Goal: Information Seeking & Learning: Learn about a topic

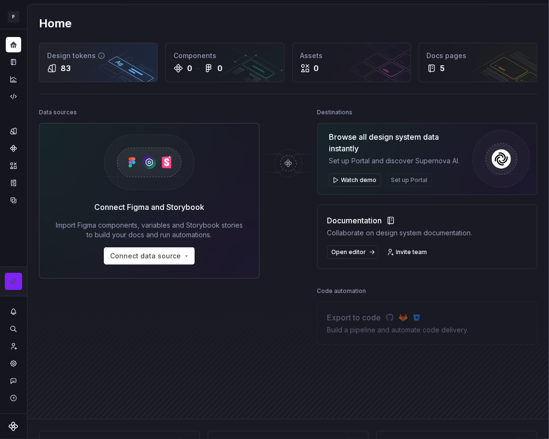
click at [104, 67] on div "83" at bounding box center [98, 68] width 102 height 12
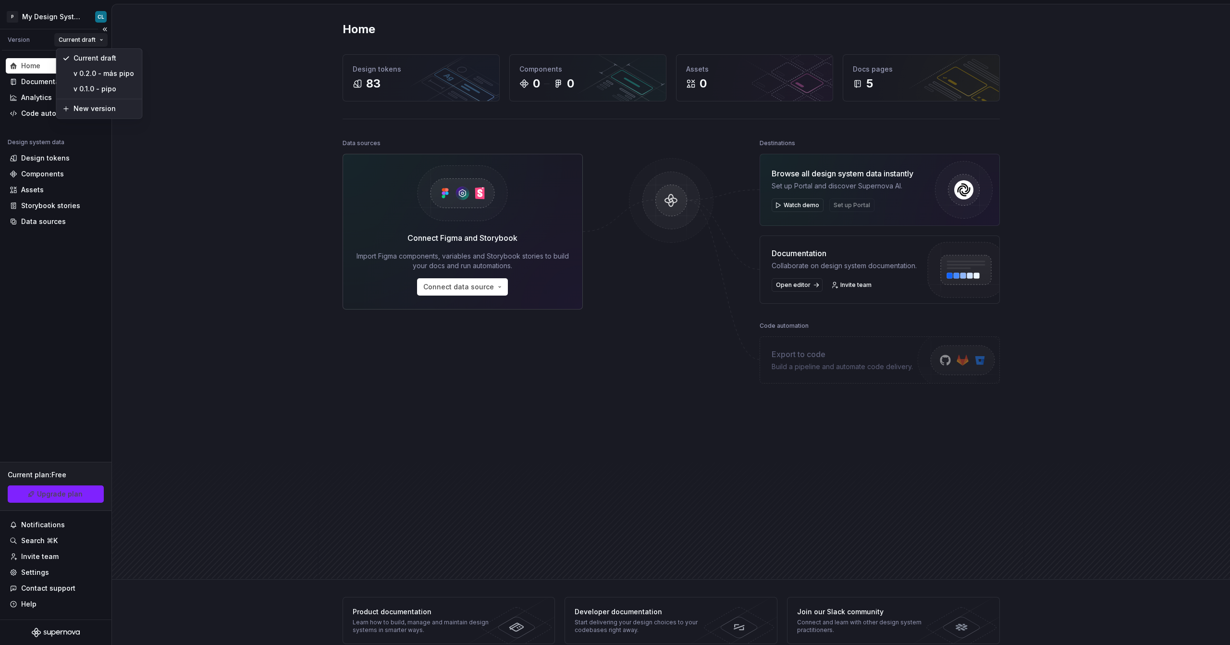
click at [78, 40] on html "P My Design System CL Version Current draft Home Documentation Analytics Code a…" at bounding box center [615, 322] width 1230 height 645
click at [73, 17] on html "P My Design System CL Version Current draft Home Documentation Analytics Code a…" at bounding box center [615, 322] width 1230 height 645
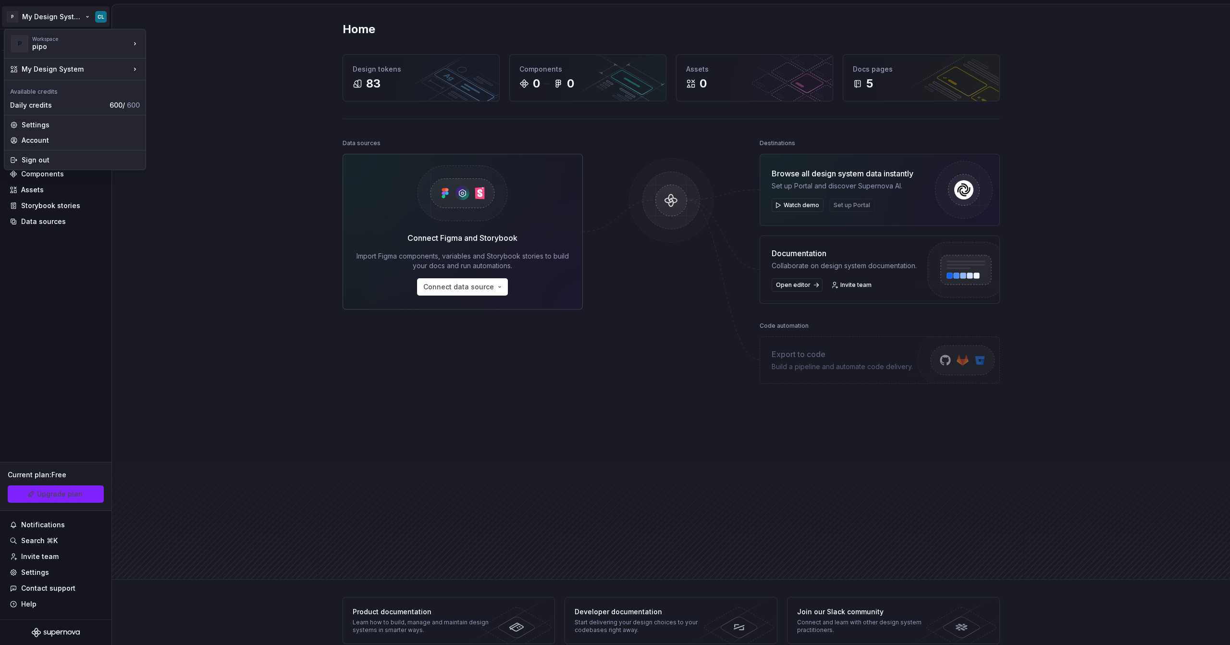
click at [73, 17] on html "P My Design System CL Version Current draft Home Documentation Analytics Code a…" at bounding box center [615, 322] width 1230 height 645
click at [171, 38] on div "Iberia DS" at bounding box center [192, 42] width 62 height 10
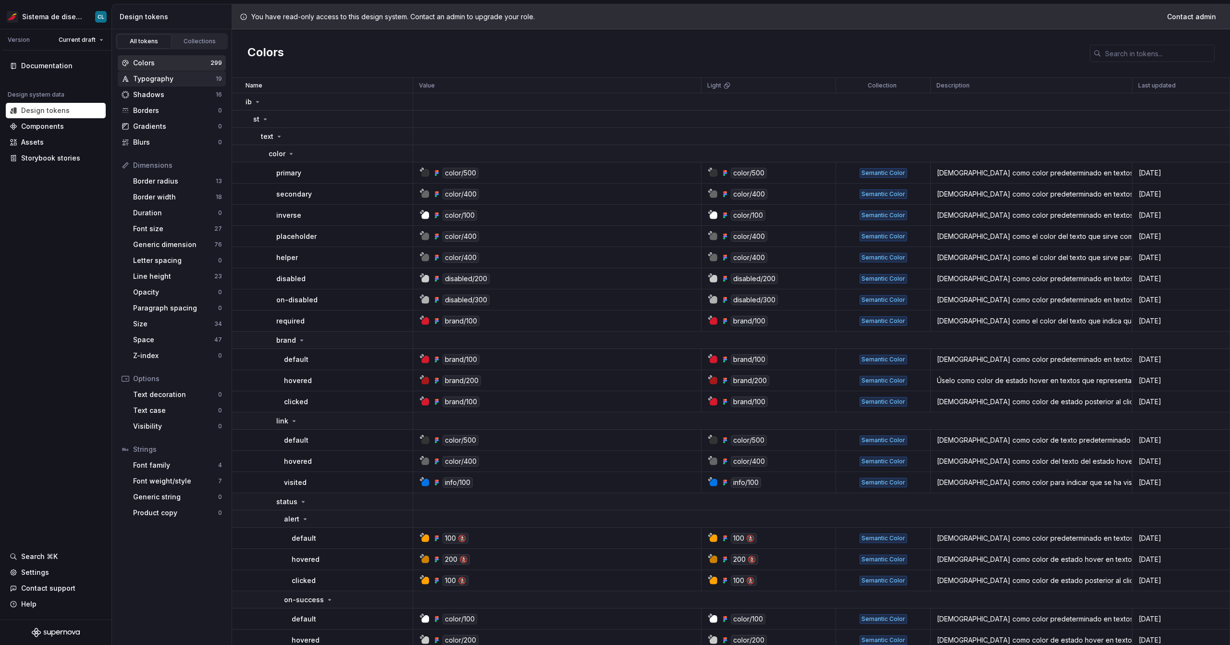
click at [201, 83] on div "Typography" at bounding box center [174, 79] width 83 height 10
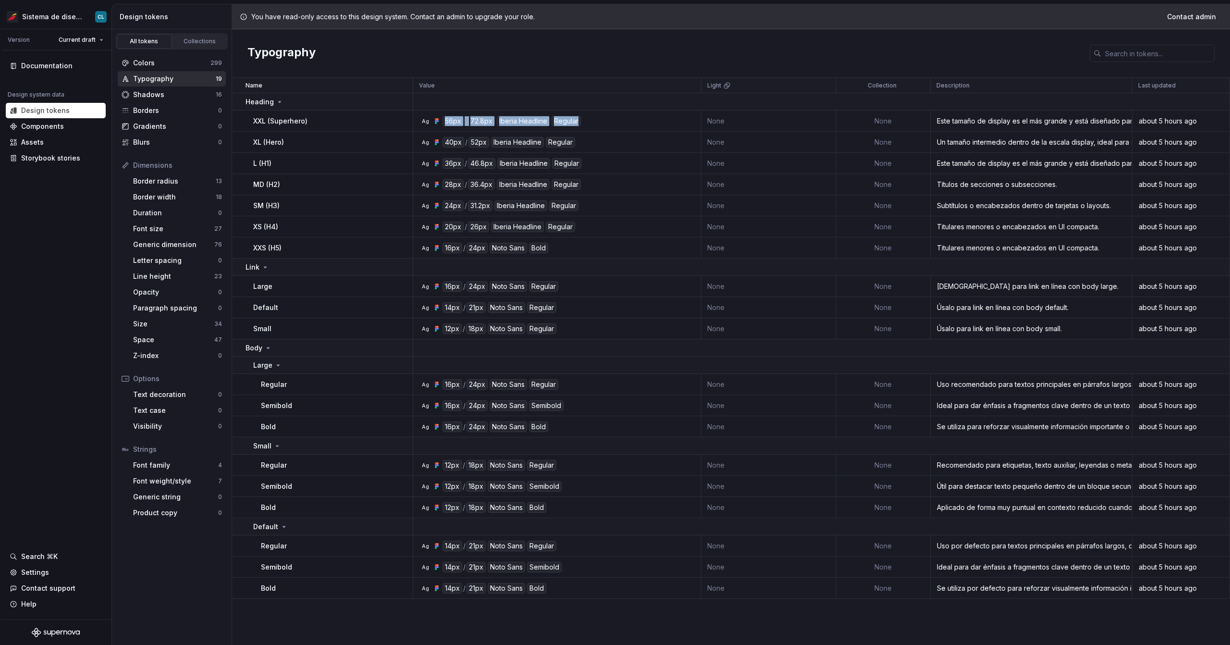
drag, startPoint x: 597, startPoint y: 127, endPoint x: 416, endPoint y: 121, distance: 181.3
click at [416, 121] on tr "XXL (Superhero) Ag 56px / 72.8px Iberia Headline Regular None None Este tamaño …" at bounding box center [731, 121] width 998 height 21
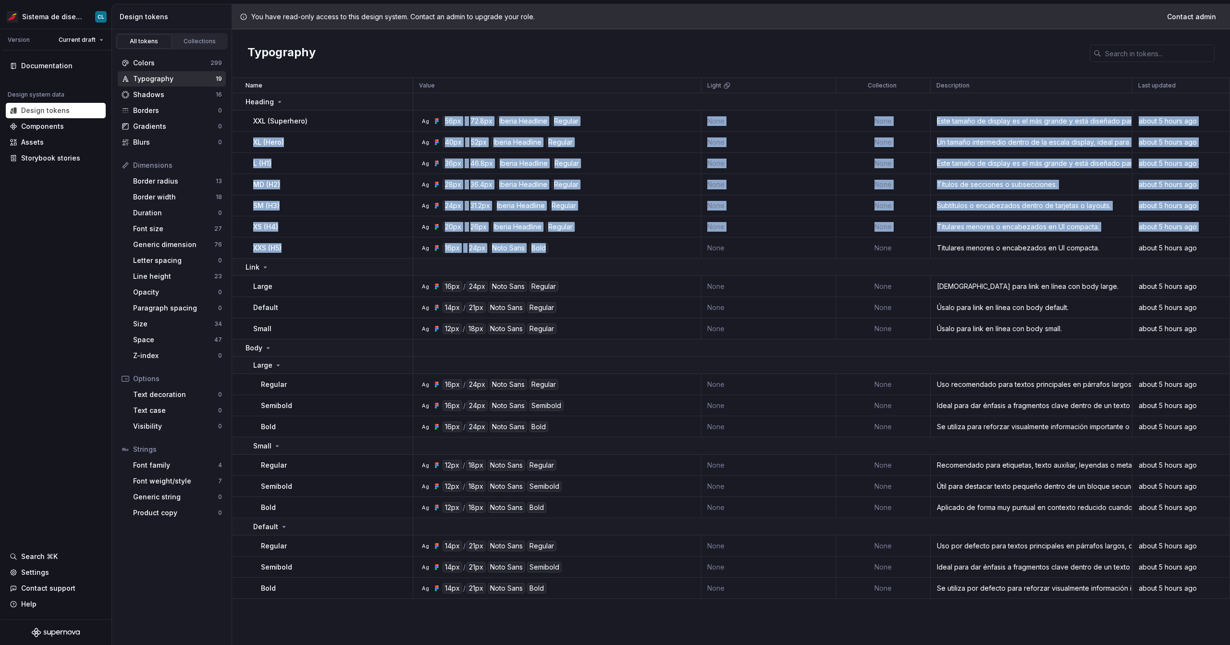
drag, startPoint x: 572, startPoint y: 257, endPoint x: 442, endPoint y: 117, distance: 191.4
click at [442, 117] on tbody "Heading XXL (Superhero) Ag 56px / 72.8px Iberia Headline Regular None None Este…" at bounding box center [731, 346] width 998 height 506
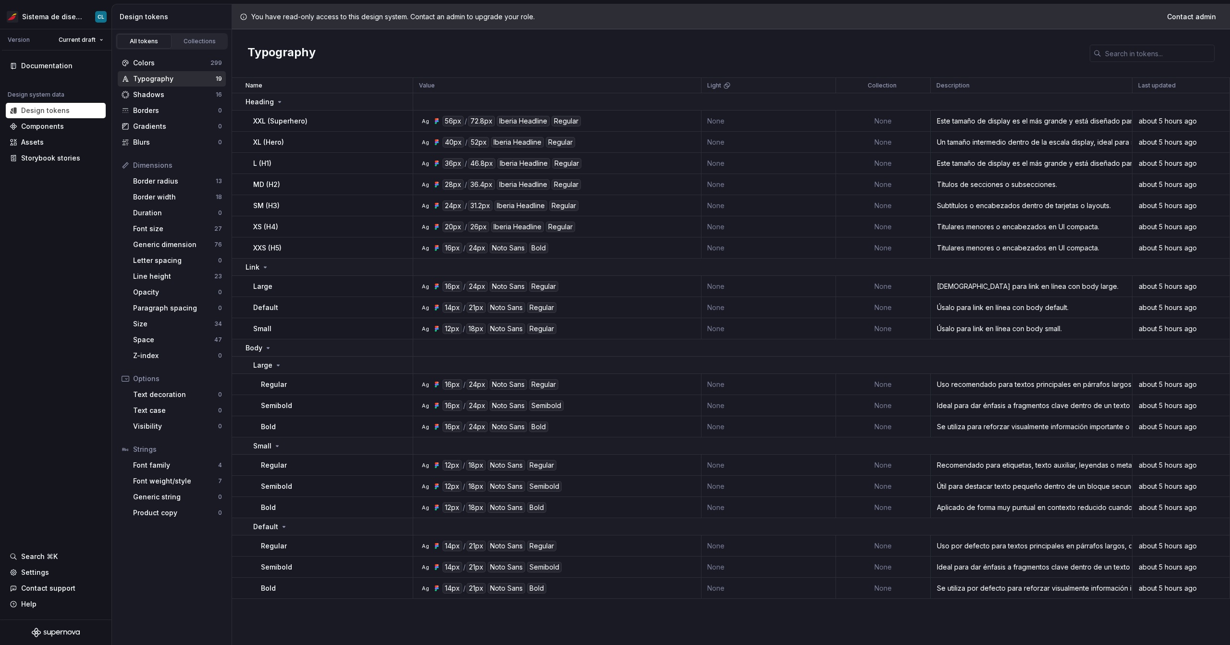
click at [333, 127] on td "XXL (Superhero)" at bounding box center [322, 121] width 181 height 21
click at [480, 120] on div "72.8px" at bounding box center [481, 121] width 27 height 11
click at [153, 270] on div "Line height 23" at bounding box center [177, 276] width 97 height 15
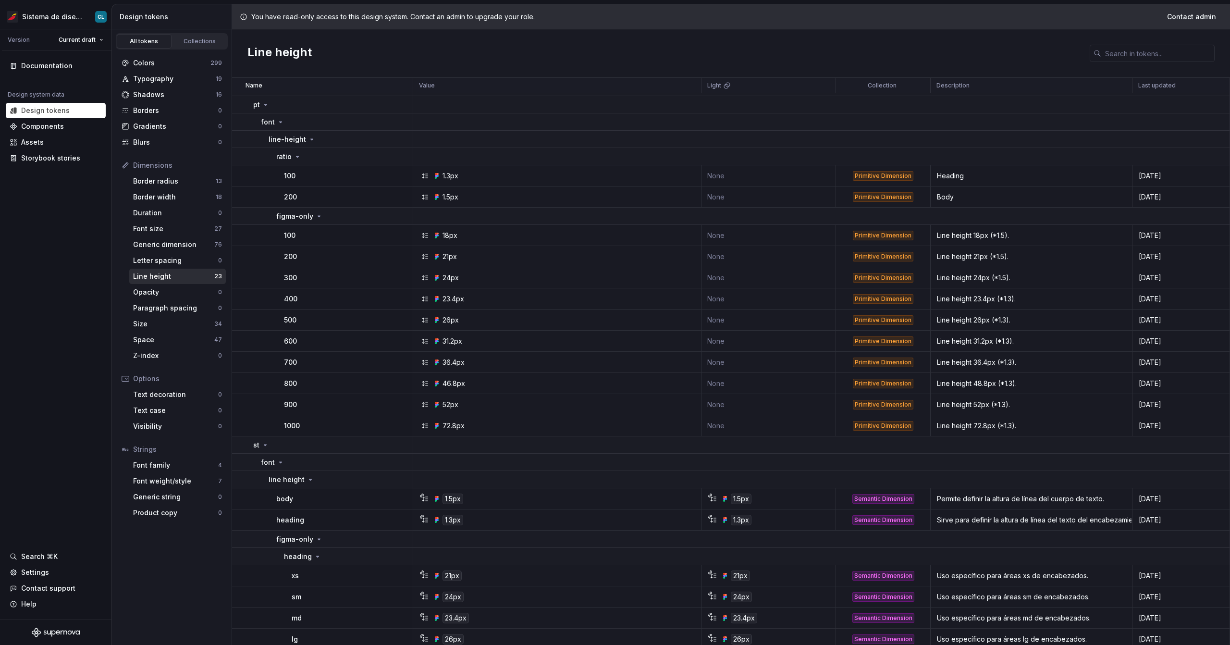
scroll to position [61, 0]
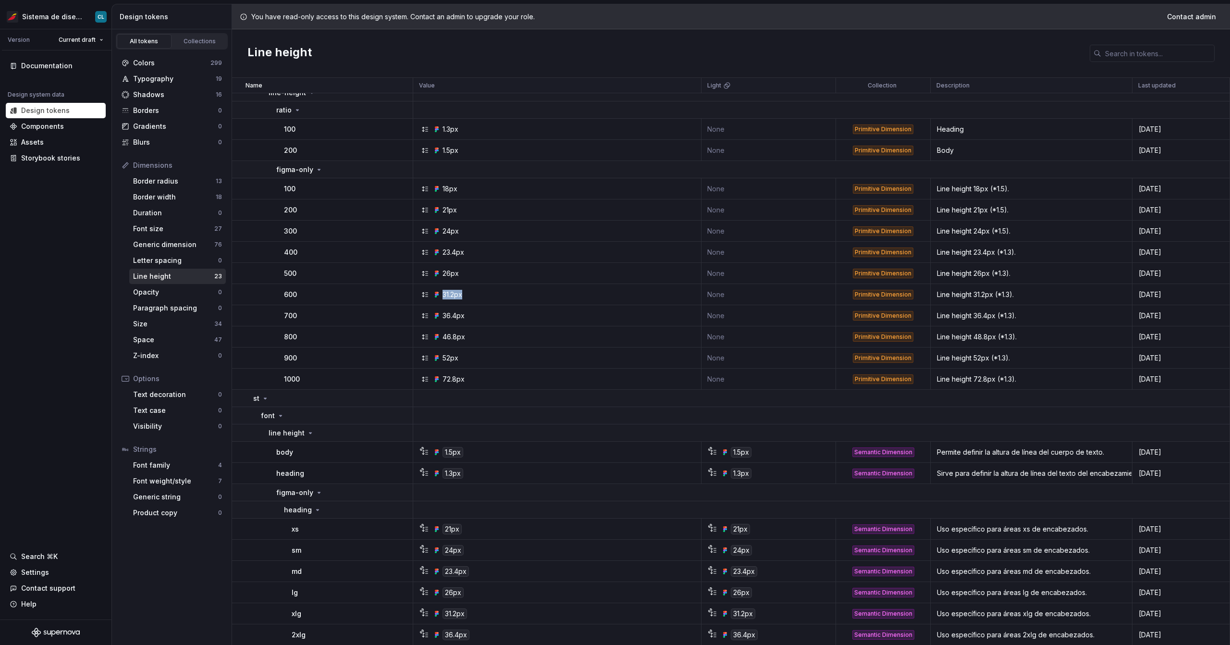
drag, startPoint x: 438, startPoint y: 294, endPoint x: 699, endPoint y: 298, distance: 261.0
click at [548, 299] on td "31.2px" at bounding box center [557, 294] width 288 height 21
drag, startPoint x: 1021, startPoint y: 295, endPoint x: 998, endPoint y: 295, distance: 23.1
click at [548, 295] on div "Line height 31.2px (*1.3)." at bounding box center [1031, 295] width 200 height 10
drag, startPoint x: 263, startPoint y: 476, endPoint x: 782, endPoint y: 475, distance: 518.5
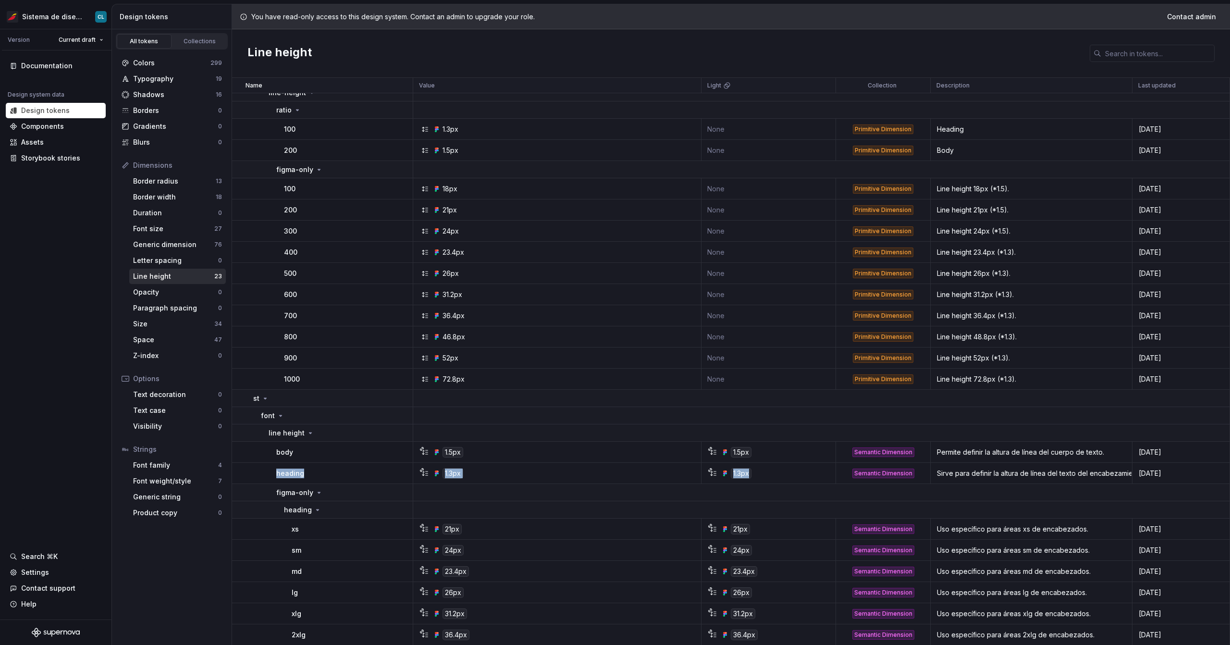
click at [548, 439] on tr "heading 1.3px 1.3px Semantic Dimension Sirve para definir la altura de línea de…" at bounding box center [731, 473] width 998 height 21
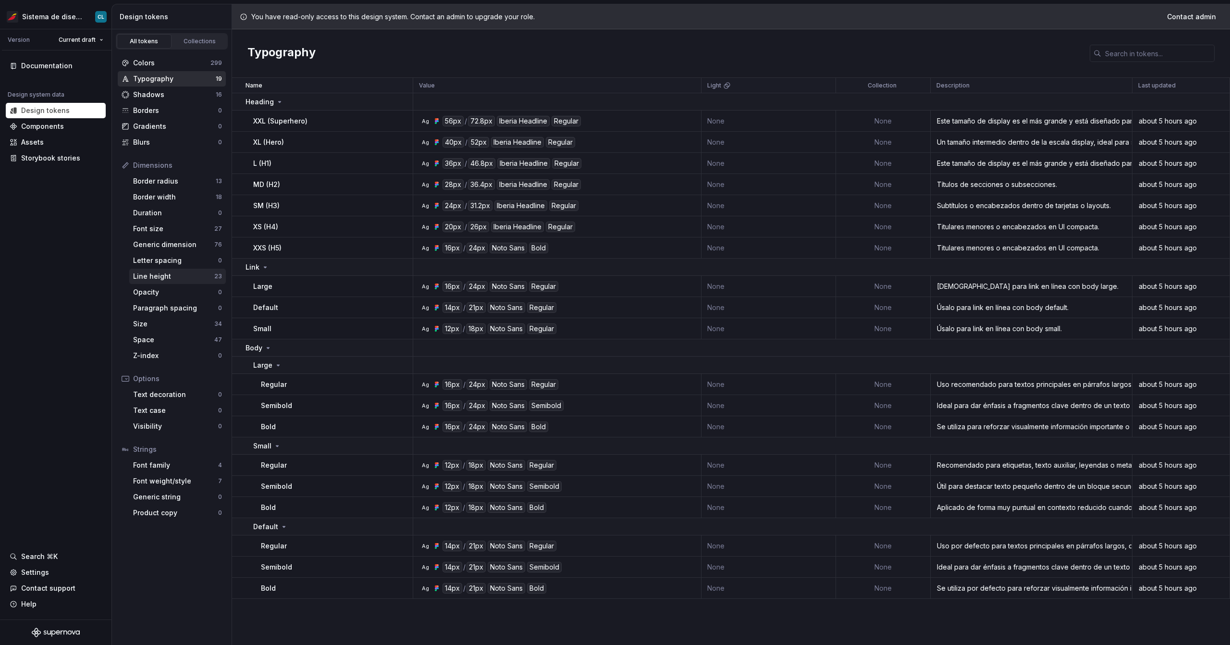
click at [166, 282] on div "Line height 23" at bounding box center [177, 276] width 97 height 15
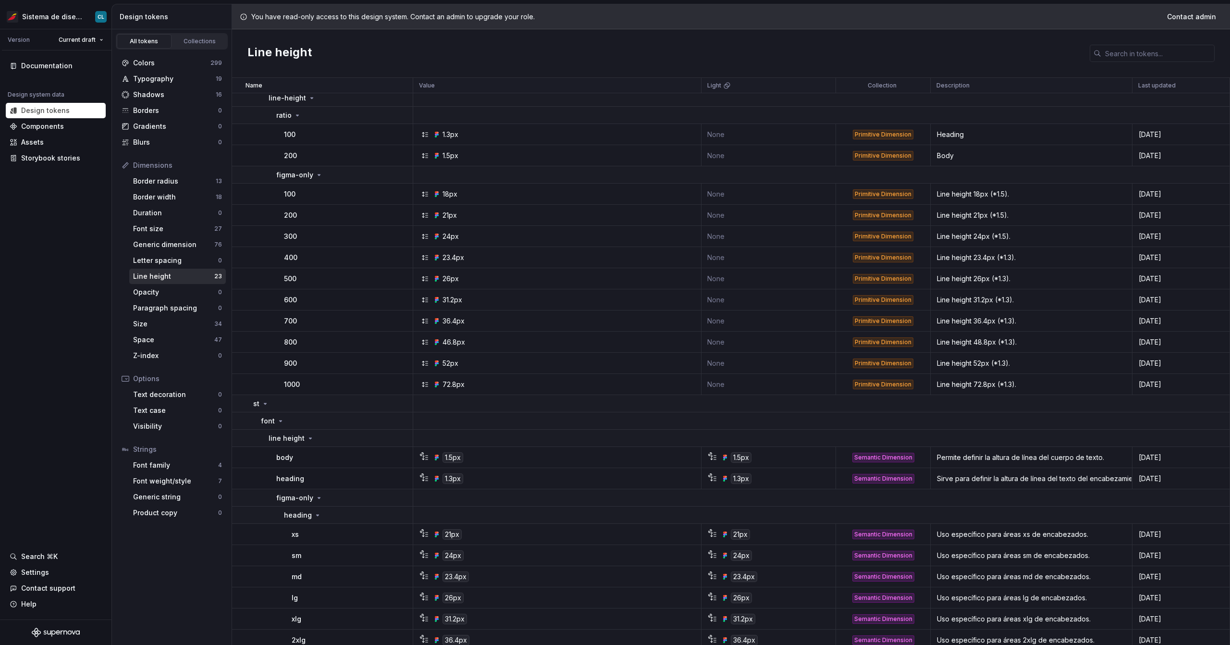
scroll to position [61, 0]
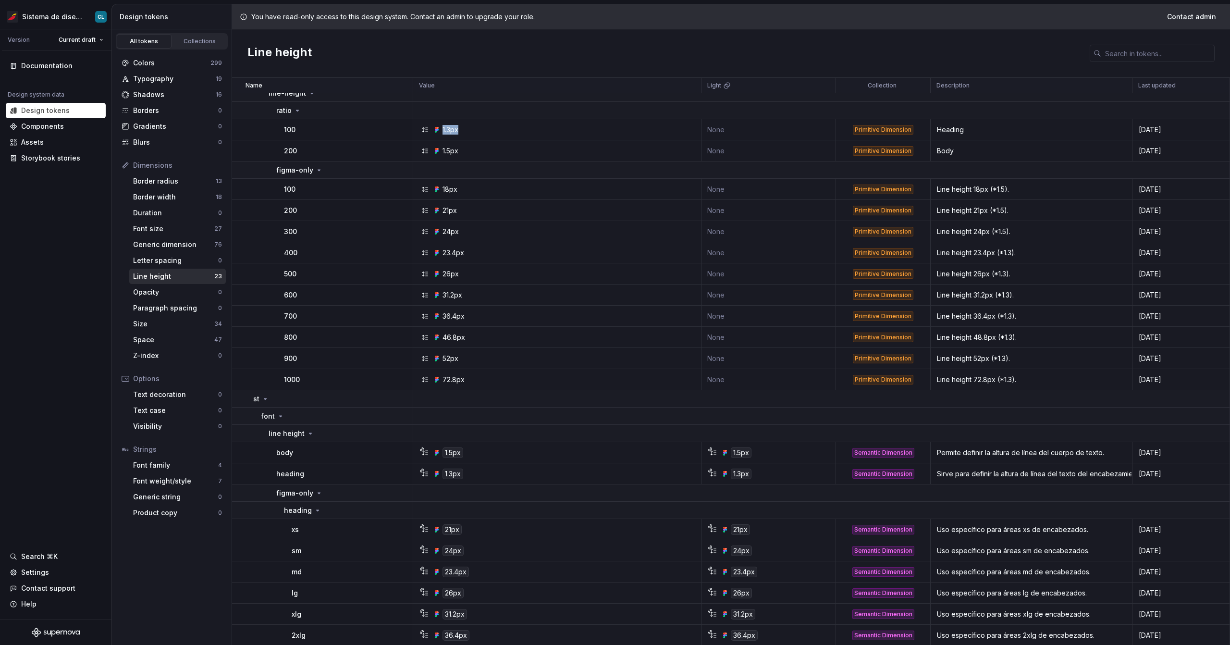
drag, startPoint x: 441, startPoint y: 129, endPoint x: 460, endPoint y: 131, distance: 19.3
click at [460, 131] on div "1.3px" at bounding box center [560, 130] width 281 height 10
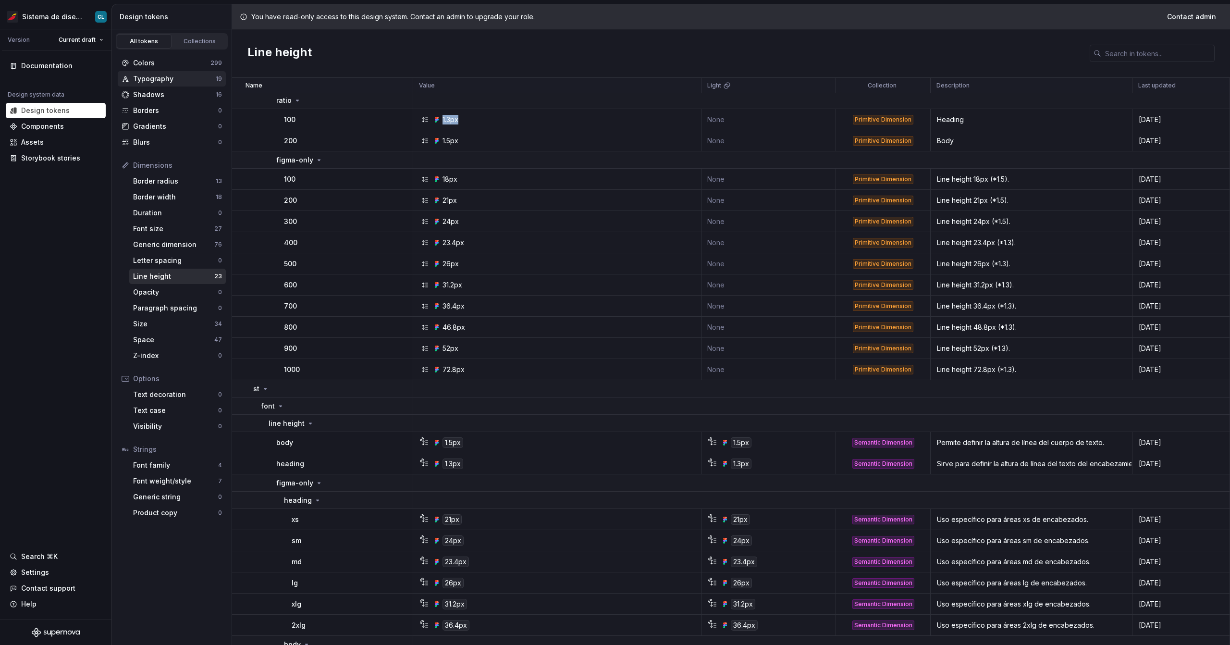
click at [161, 78] on div "Typography" at bounding box center [174, 79] width 83 height 10
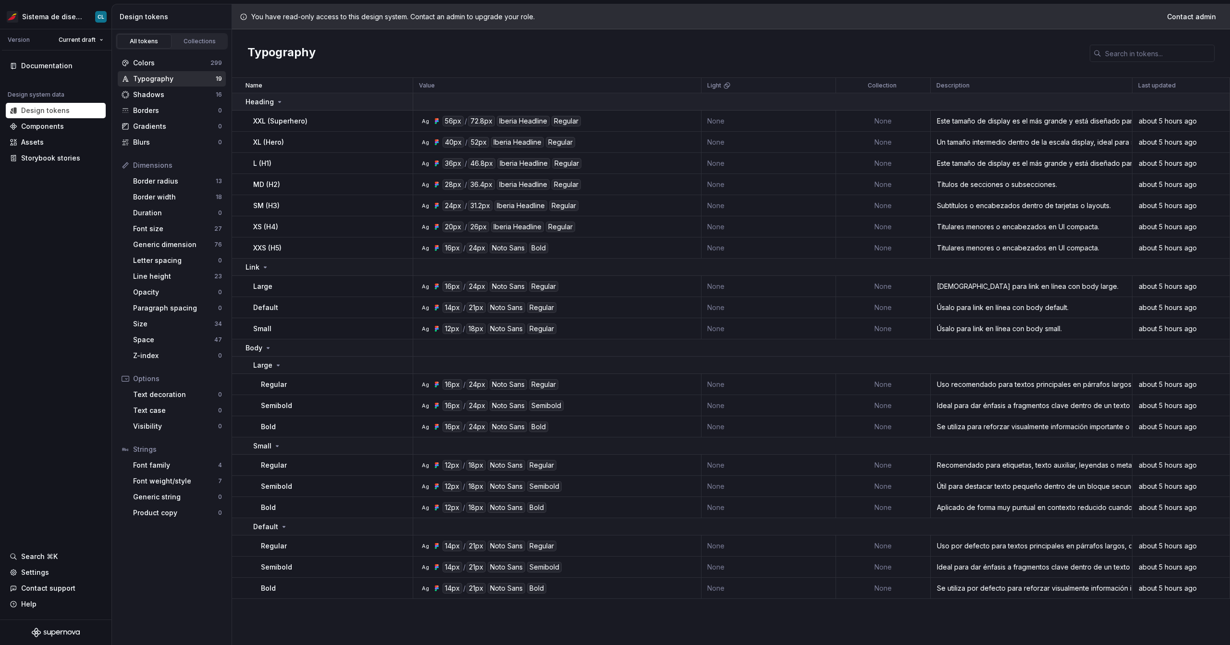
click at [273, 103] on div "Heading" at bounding box center [265, 102] width 38 height 10
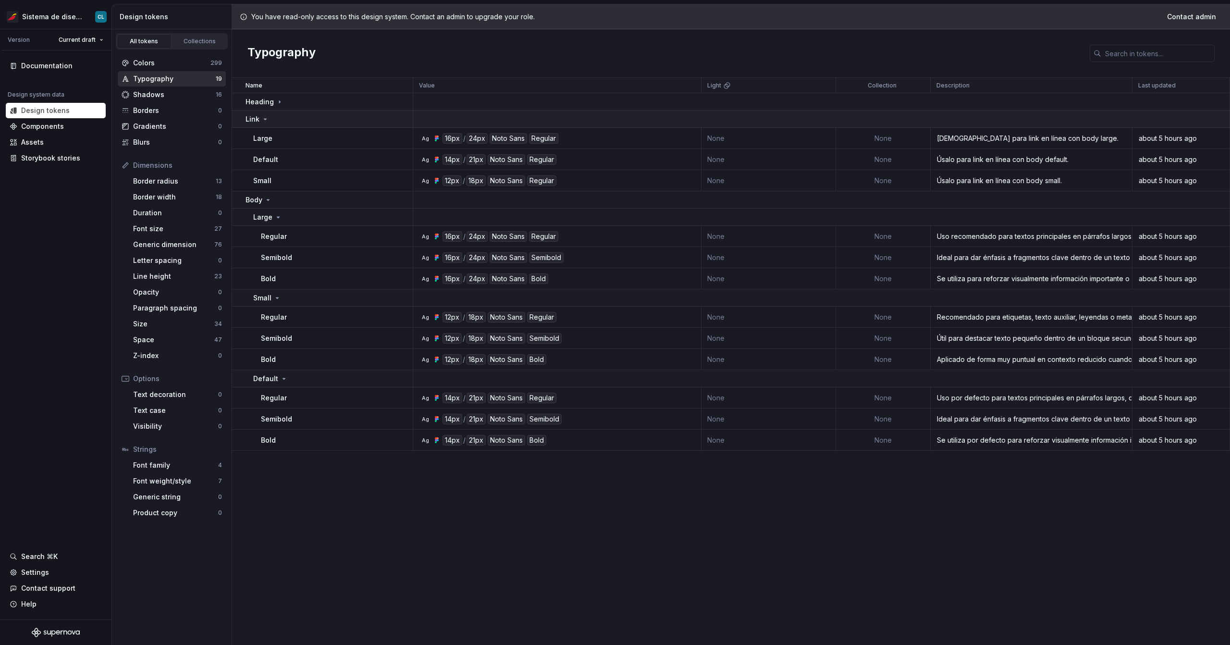
click at [267, 121] on icon at bounding box center [265, 119] width 8 height 8
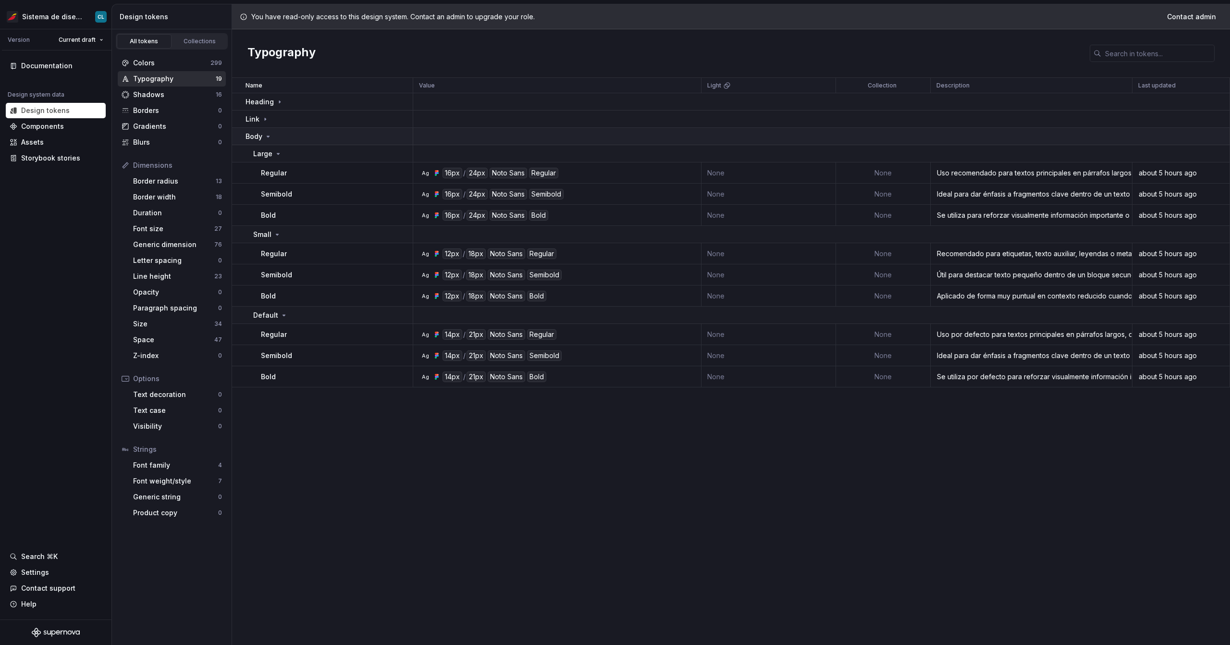
click at [265, 144] on td "Body" at bounding box center [322, 136] width 181 height 17
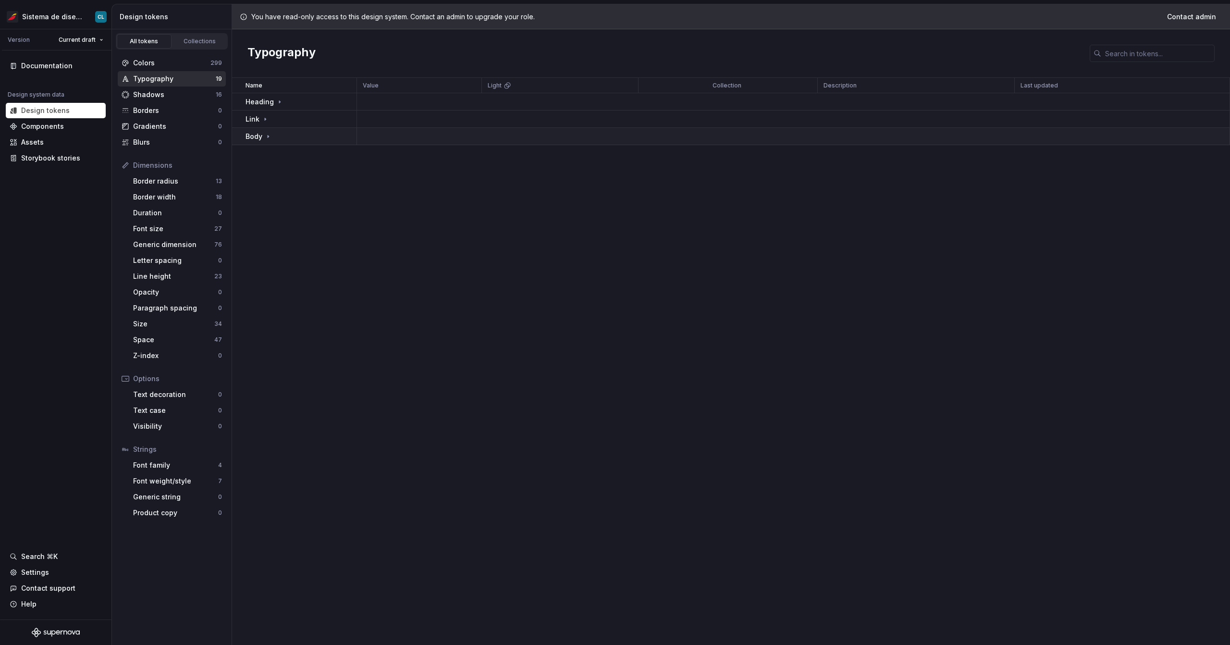
click at [267, 140] on div "Body" at bounding box center [259, 137] width 26 height 10
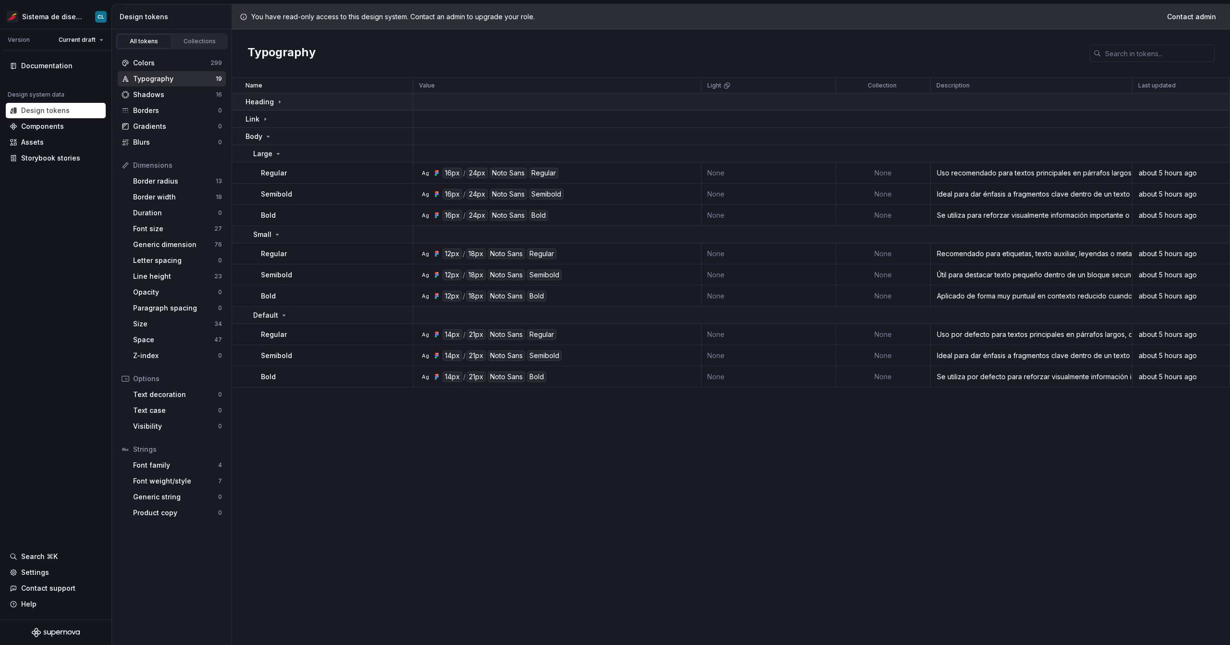
click at [265, 104] on p "Heading" at bounding box center [260, 102] width 28 height 10
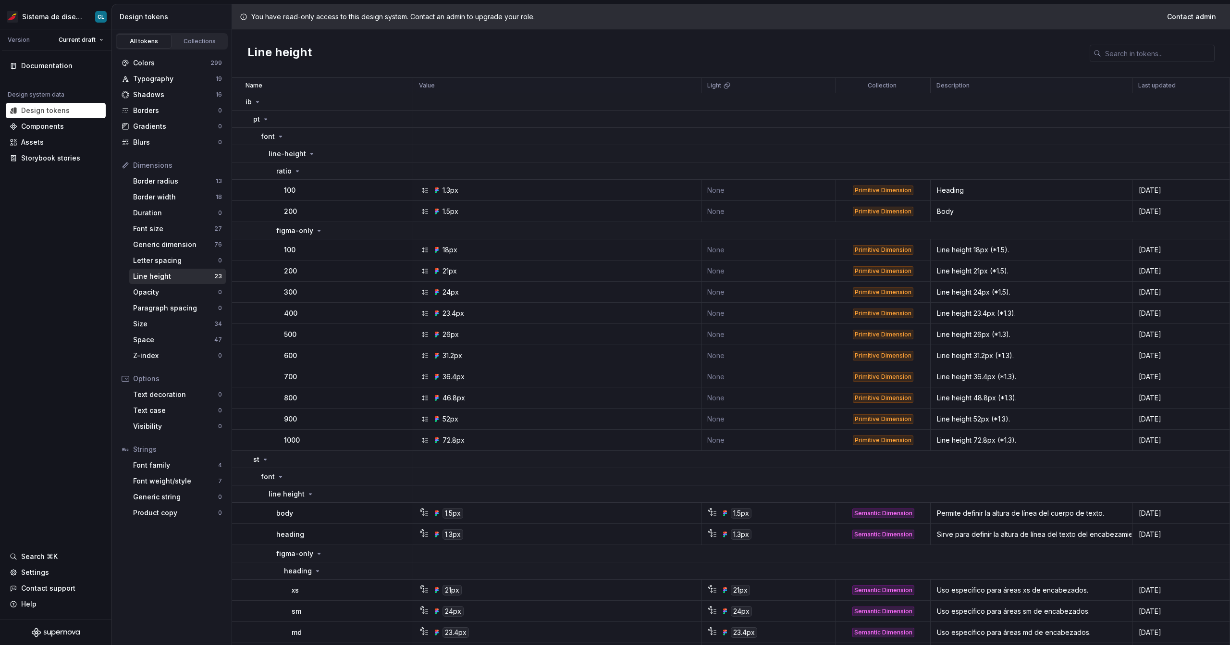
scroll to position [142, 0]
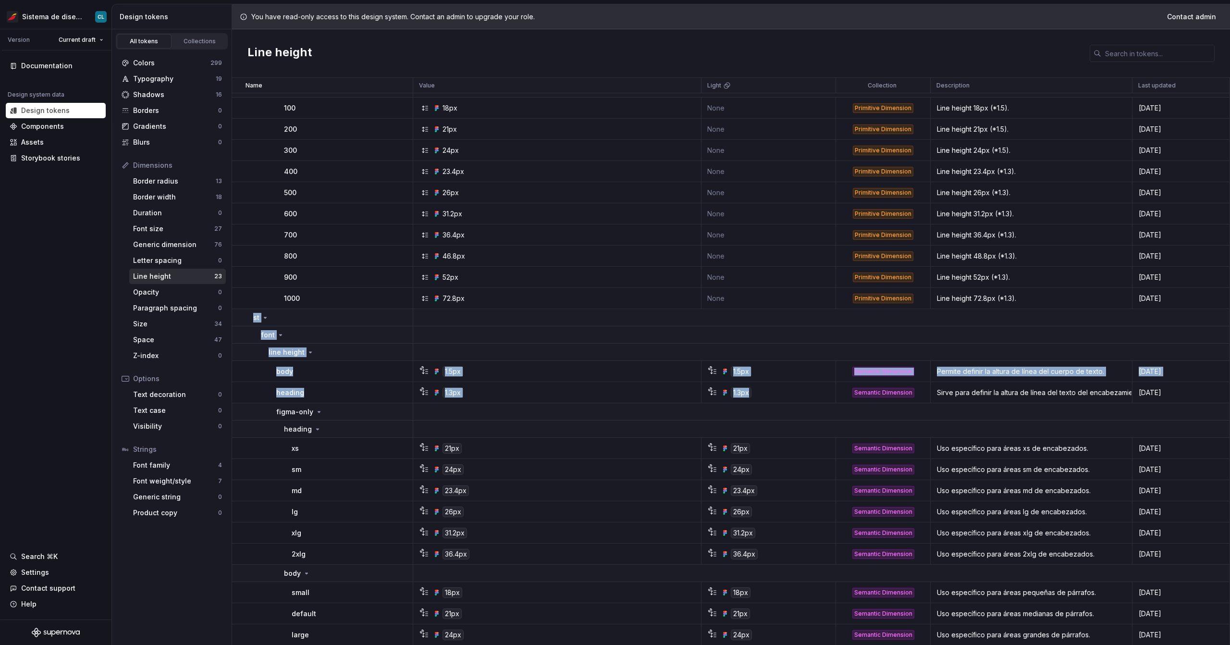
drag, startPoint x: 249, startPoint y: 313, endPoint x: 804, endPoint y: 393, distance: 560.7
click at [548, 393] on tbody "ib pt font line-height ratio 100 1.3px None Primitive Dimension Heading [DATE] …" at bounding box center [731, 298] width 998 height 694
click at [472, 372] on div "1.5px" at bounding box center [560, 371] width 281 height 11
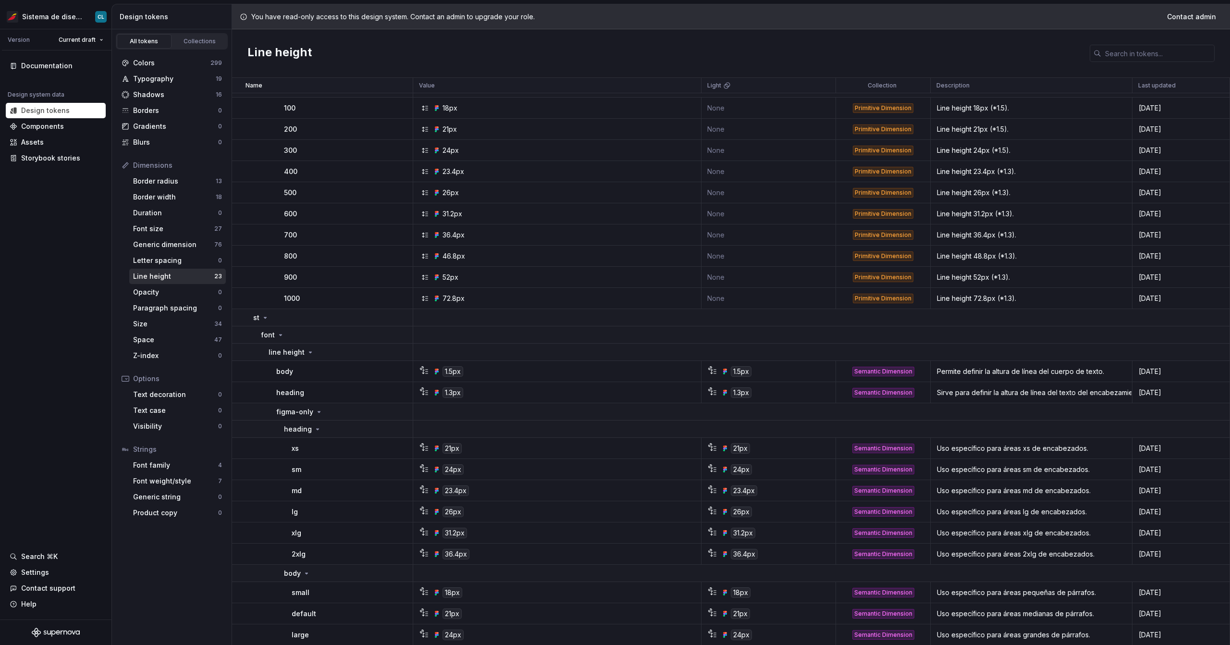
click at [462, 372] on span "1.5px" at bounding box center [453, 371] width 21 height 11
drag, startPoint x: 460, startPoint y: 396, endPoint x: 453, endPoint y: 396, distance: 7.2
click at [453, 396] on div "1.3px" at bounding box center [453, 392] width 21 height 11
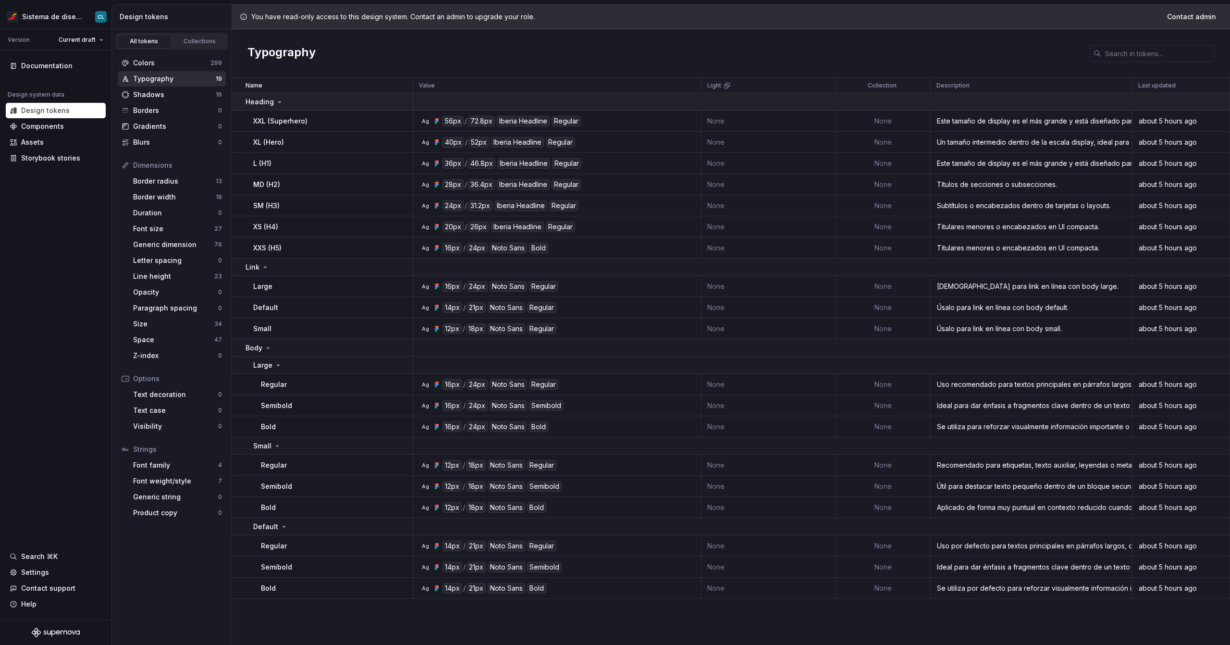
click at [258, 100] on p "Heading" at bounding box center [260, 102] width 28 height 10
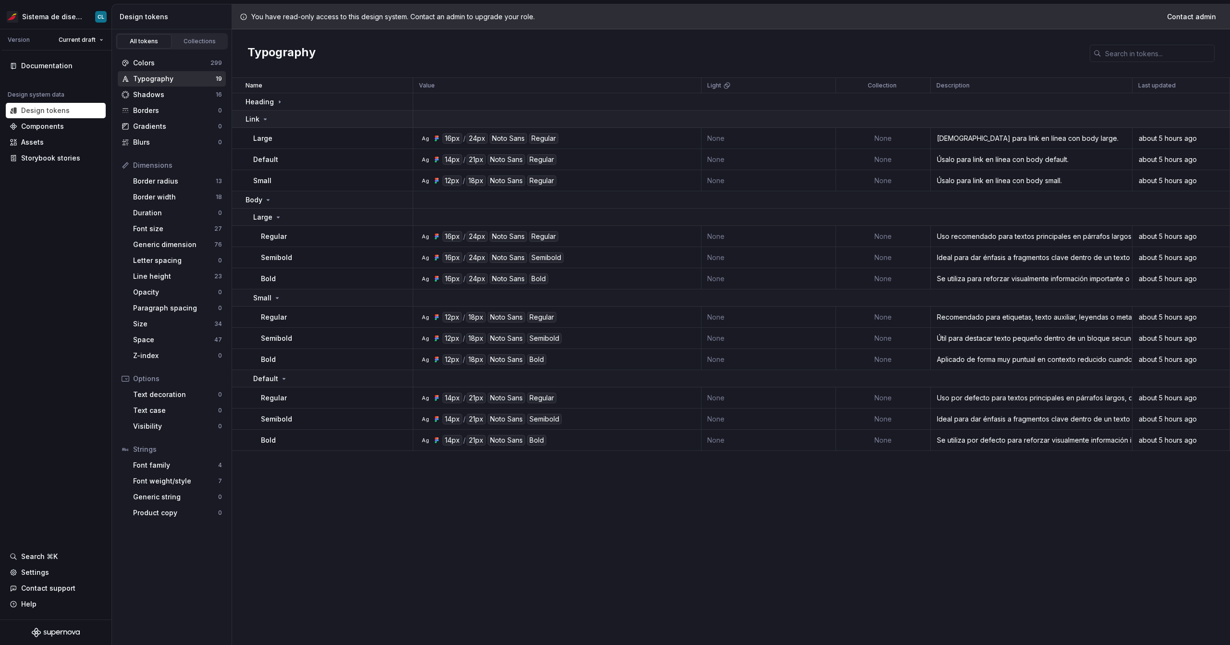
click at [261, 116] on icon at bounding box center [265, 119] width 8 height 8
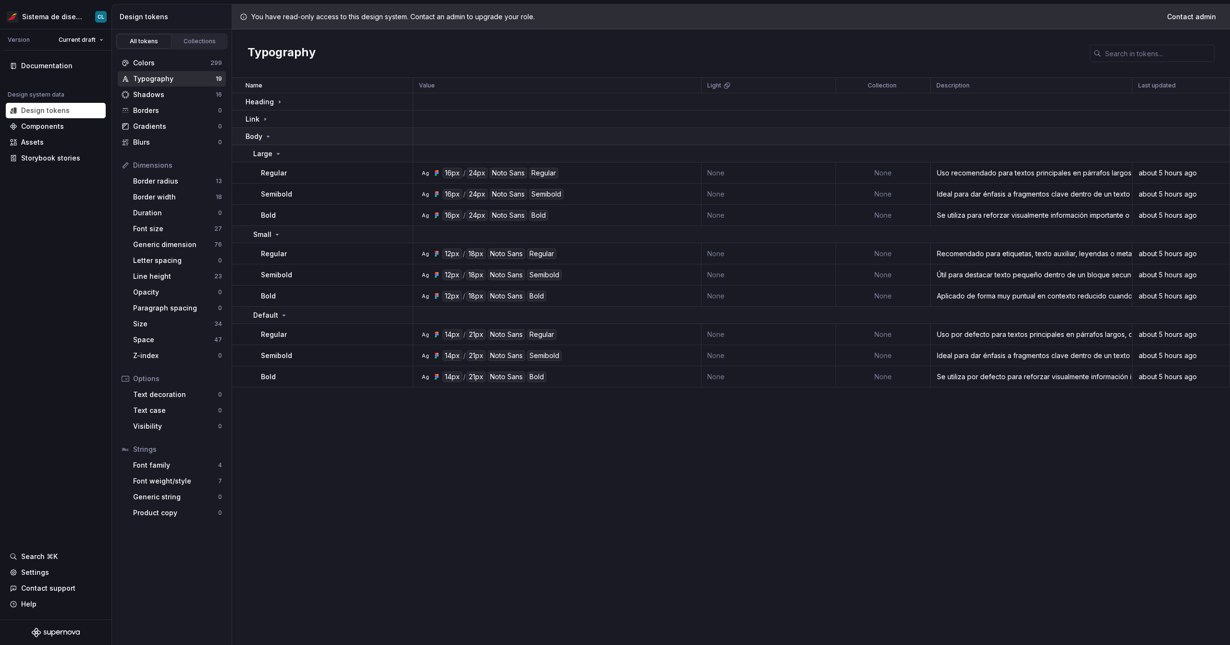
click at [258, 139] on p "Body" at bounding box center [254, 137] width 17 height 10
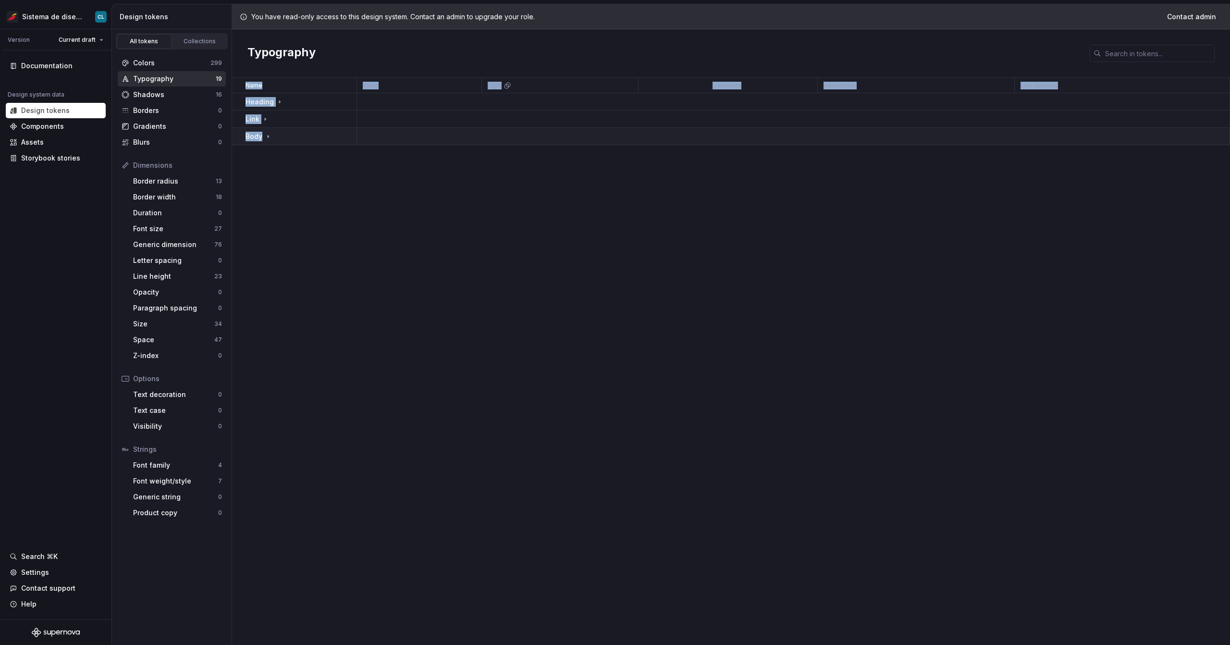
drag, startPoint x: 285, startPoint y: 192, endPoint x: 278, endPoint y: 133, distance: 59.5
click at [278, 133] on div "Name Value Light Collection Description Last updated Heading Link Body" at bounding box center [731, 361] width 998 height 567
click at [278, 133] on div "Body" at bounding box center [301, 137] width 111 height 10
